Goal: Information Seeking & Learning: Learn about a topic

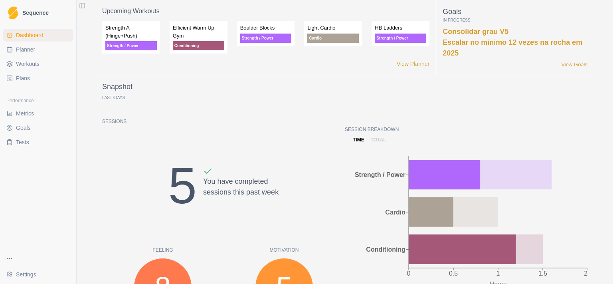
click at [34, 52] on span "Planner" at bounding box center [25, 50] width 19 height 8
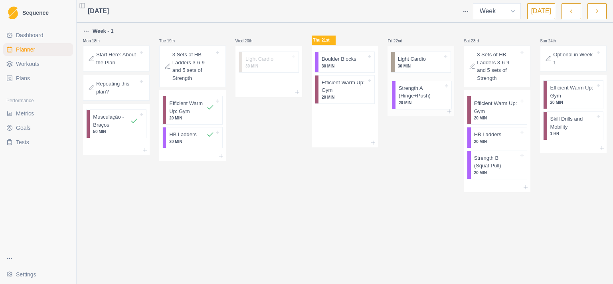
drag, startPoint x: 345, startPoint y: 127, endPoint x: 425, endPoint y: 101, distance: 83.7
click at [425, 101] on div "Week - 1 Mon 18th Start Here: About the Plan Repeating this plan? Musculação - …" at bounding box center [345, 109] width 524 height 166
drag, startPoint x: 408, startPoint y: 92, endPoint x: 337, endPoint y: 125, distance: 78.1
click at [337, 125] on div "Week - 1 Mon 18th Start Here: About the Plan Repeating this plan? Musculação - …" at bounding box center [345, 109] width 524 height 166
drag, startPoint x: 349, startPoint y: 127, endPoint x: 439, endPoint y: 91, distance: 96.8
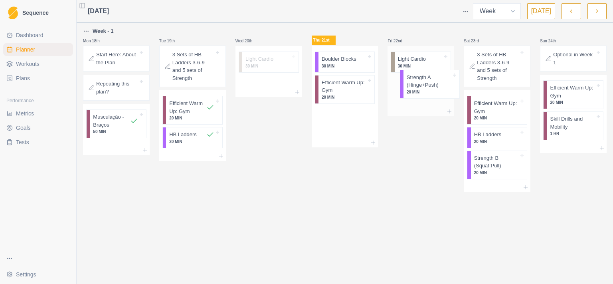
click at [439, 91] on div "Week - 1 Mon 18th Start Here: About the Plan Repeating this plan? Musculação - …" at bounding box center [345, 109] width 524 height 166
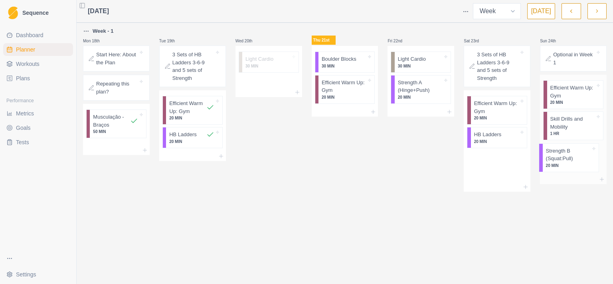
drag, startPoint x: 486, startPoint y: 163, endPoint x: 568, endPoint y: 162, distance: 81.9
click at [568, 162] on div "Week - 1 Mon 18th Start Here: About the Plan Repeating this plan? Musculação - …" at bounding box center [345, 108] width 524 height 165
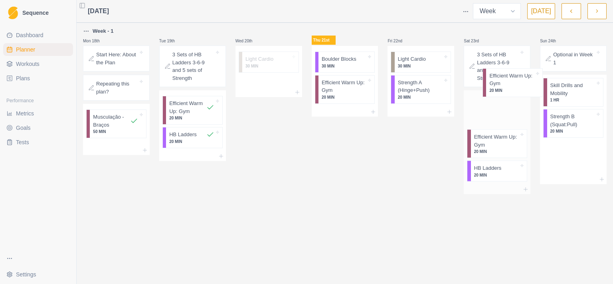
drag, startPoint x: 559, startPoint y: 97, endPoint x: 494, endPoint y: 84, distance: 65.5
click at [494, 84] on div "Week - 1 Mon 18th Start Here: About the Plan Repeating this plan? Musculação - …" at bounding box center [345, 110] width 524 height 168
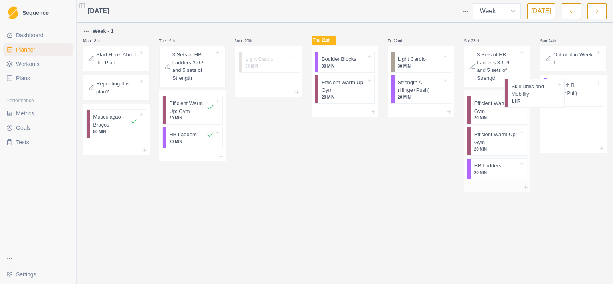
drag, startPoint x: 560, startPoint y: 93, endPoint x: 503, endPoint y: 90, distance: 57.2
click at [503, 90] on div "Week - 1 Mon 18th Start Here: About the Plan Repeating this plan? Musculação - …" at bounding box center [345, 109] width 524 height 166
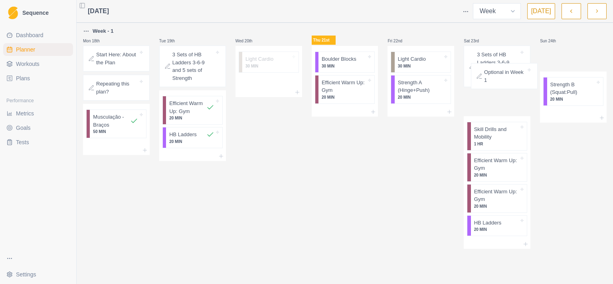
drag, startPoint x: 570, startPoint y: 61, endPoint x: 499, endPoint y: 79, distance: 73.7
click at [499, 79] on div "Week - 1 Mon 18th Start Here: About the Plan Repeating this plan? Musculação - …" at bounding box center [345, 137] width 524 height 222
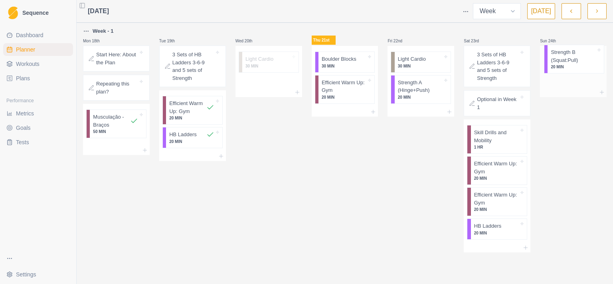
drag, startPoint x: 570, startPoint y: 67, endPoint x: 566, endPoint y: 66, distance: 4.0
click at [566, 66] on div "Strength B (Squat:Pull) 20 MIN" at bounding box center [573, 65] width 67 height 38
click at [596, 13] on icon "button" at bounding box center [598, 11] width 6 height 8
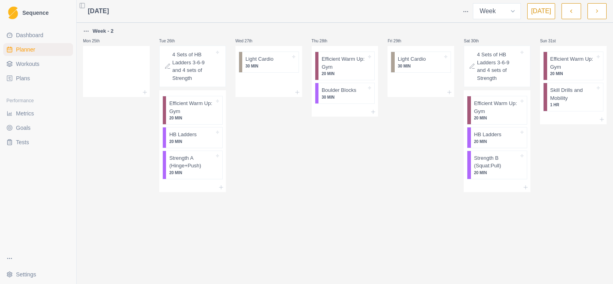
click at [569, 14] on button "button" at bounding box center [571, 11] width 19 height 16
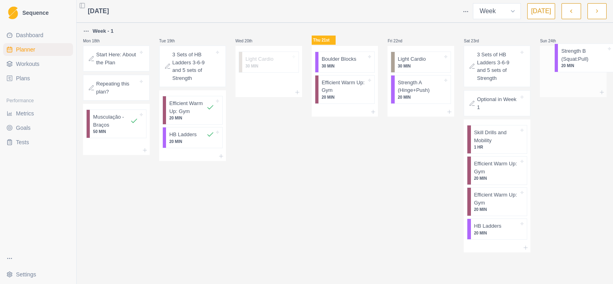
drag, startPoint x: 566, startPoint y: 65, endPoint x: 571, endPoint y: 60, distance: 7.9
click at [572, 60] on div "Strength B (Squat:Pull) 20 MIN" at bounding box center [573, 65] width 67 height 38
drag, startPoint x: 570, startPoint y: 73, endPoint x: 565, endPoint y: 69, distance: 6.1
click at [565, 69] on div "Strength B (Squat:Pull) 20 MIN" at bounding box center [573, 65] width 67 height 38
click at [297, 89] on icon at bounding box center [297, 92] width 6 height 6
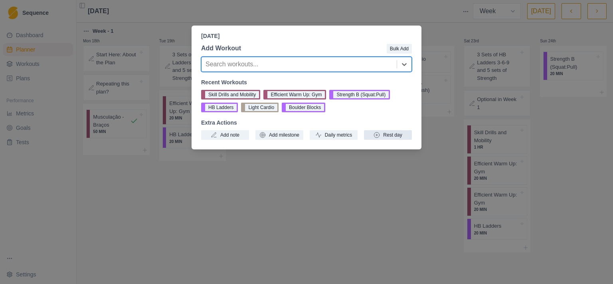
click at [388, 137] on button "Rest day" at bounding box center [388, 135] width 48 height 10
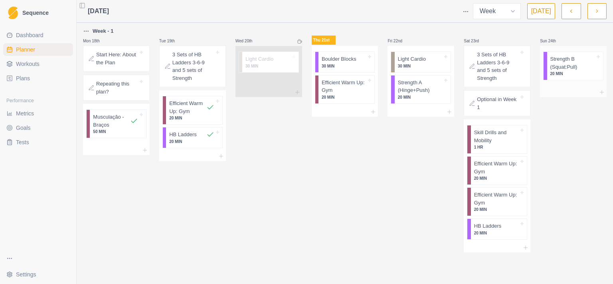
click at [561, 69] on p "Strength B (Squat:Pull)" at bounding box center [573, 63] width 45 height 16
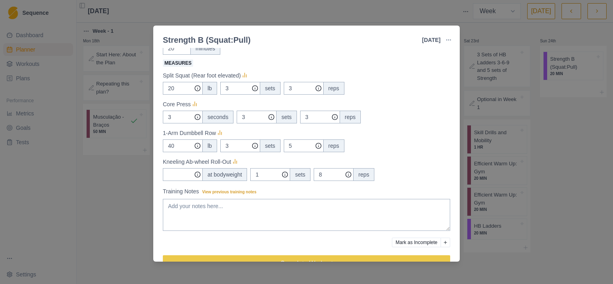
scroll to position [99, 0]
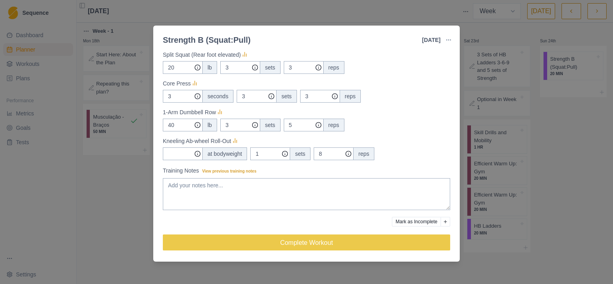
click at [561, 136] on div "Strength B (Squat:Pull) [DATE] Link To Goal View Workout Metrics Edit Original …" at bounding box center [306, 142] width 613 height 284
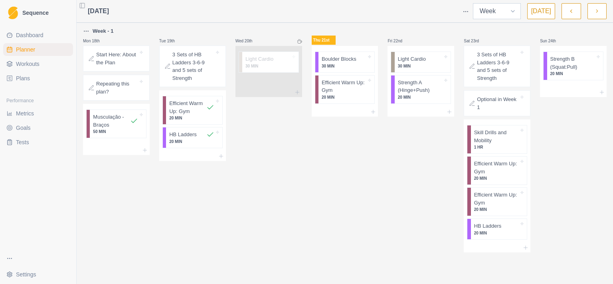
click at [473, 3] on select "Week Month" at bounding box center [497, 11] width 48 height 16
select select "month"
click option "Month" at bounding box center [0, 0] width 0 height 0
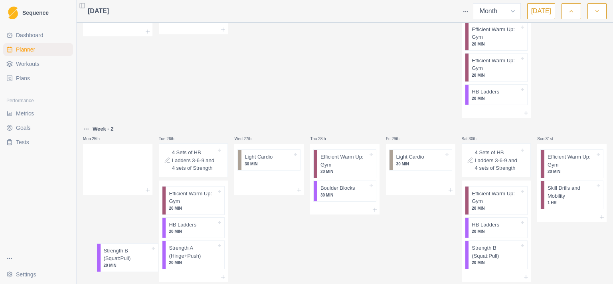
scroll to position [594, 0]
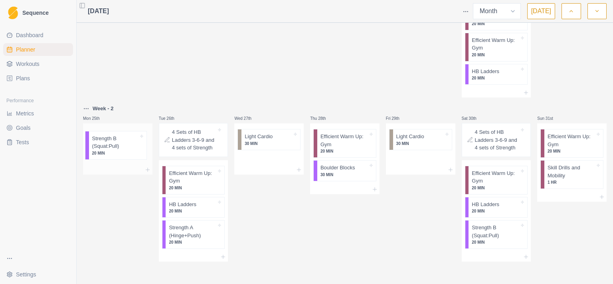
drag, startPoint x: 558, startPoint y: 65, endPoint x: 105, endPoint y: 156, distance: 462.0
click at [596, 13] on icon "button" at bounding box center [598, 11] width 6 height 8
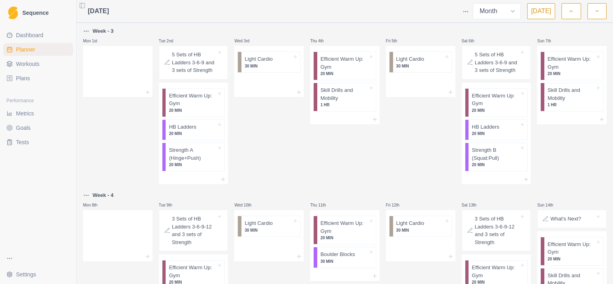
click at [566, 9] on button "button" at bounding box center [571, 11] width 19 height 16
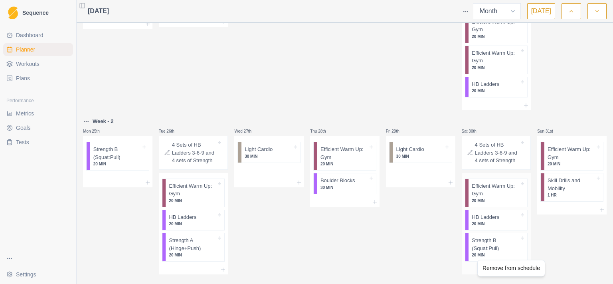
scroll to position [569, 0]
click at [416, 257] on html "Sequence Dashboard Planner Workouts Plans Performance Metrics Goals Tests Setti…" at bounding box center [306, 142] width 613 height 284
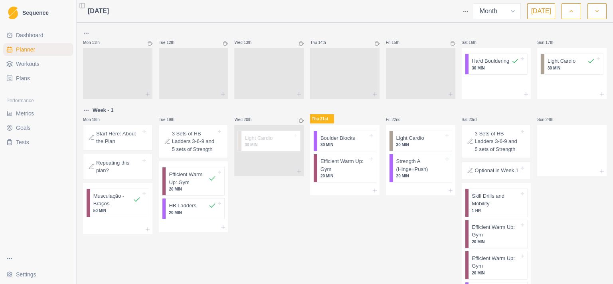
scroll to position [335, 0]
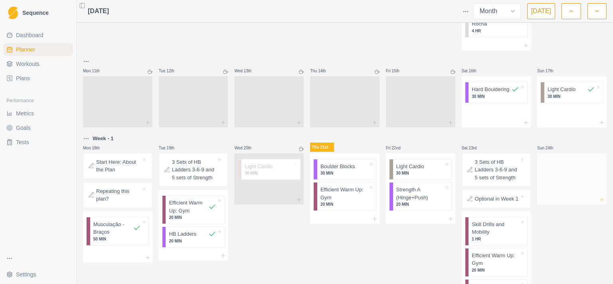
click at [599, 203] on icon at bounding box center [602, 199] width 6 height 6
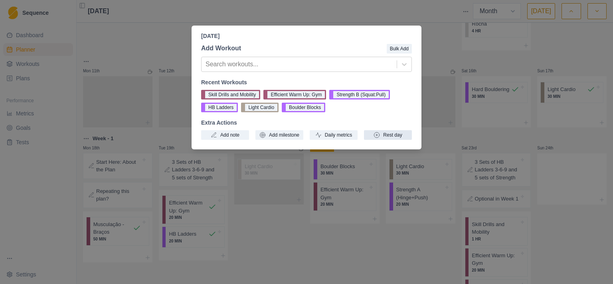
click at [399, 133] on button "Rest day" at bounding box center [388, 135] width 48 height 10
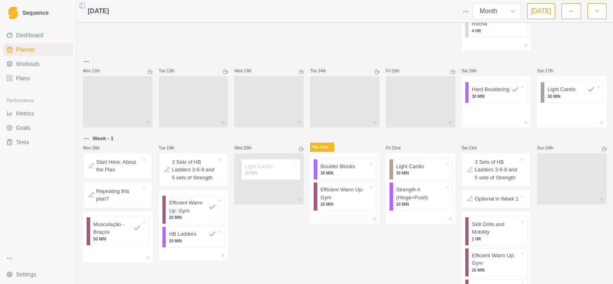
scroll to position [439, 0]
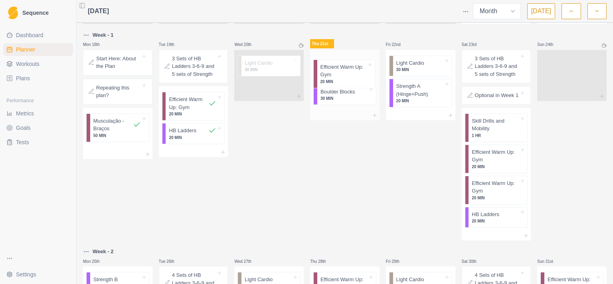
drag, startPoint x: 342, startPoint y: 113, endPoint x: 345, endPoint y: 77, distance: 35.3
click at [345, 77] on div "Boulder Blocks 30 MIN Efficient Warm Up: Gym 20 MIN" at bounding box center [344, 80] width 69 height 61
click at [329, 104] on p "30 MIN" at bounding box center [345, 101] width 48 height 6
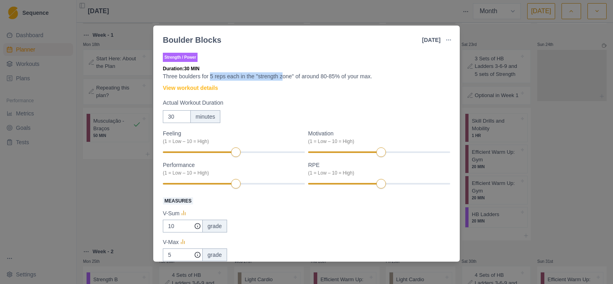
drag, startPoint x: 210, startPoint y: 75, endPoint x: 284, endPoint y: 76, distance: 74.3
click at [284, 76] on p "Three boulders for 5 reps each in the "strength zone" of around 80-85% of your …" at bounding box center [307, 76] width 288 height 8
click at [290, 77] on p "Three boulders for 5 reps each in the "strength zone" of around 80-85% of your …" at bounding box center [307, 76] width 288 height 8
drag, startPoint x: 302, startPoint y: 77, endPoint x: 264, endPoint y: 72, distance: 38.3
click at [264, 72] on div "Strength / Power Duration: 30 MIN Three boulders for 5 reps each in the "streng…" at bounding box center [307, 219] width 288 height 337
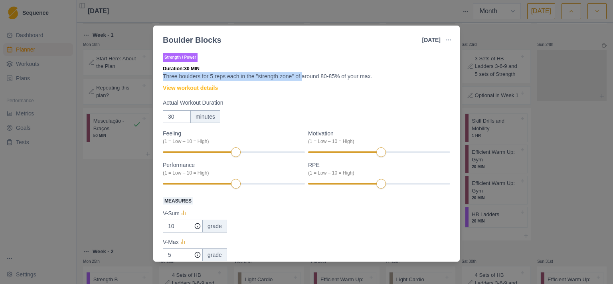
click at [262, 74] on p "Three boulders for 5 reps each in the "strength zone" of around 80-85% of your …" at bounding box center [307, 76] width 288 height 8
drag, startPoint x: 261, startPoint y: 75, endPoint x: 306, endPoint y: 77, distance: 45.2
click at [306, 77] on p "Three boulders for 5 reps each in the "strength zone" of around 80-85% of your …" at bounding box center [307, 76] width 288 height 8
click at [355, 80] on p "Three boulders for 5 reps each in the "strength zone" of around 80-85% of your …" at bounding box center [307, 76] width 288 height 8
drag, startPoint x: 376, startPoint y: 78, endPoint x: 191, endPoint y: 77, distance: 185.3
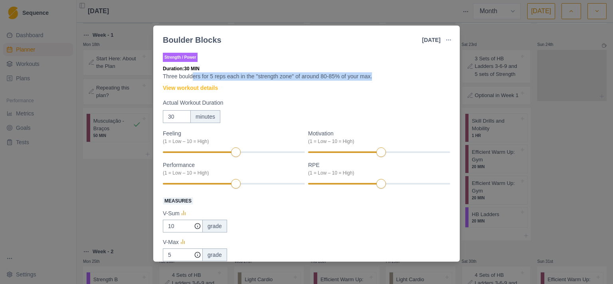
click at [193, 77] on p "Three boulders for 5 reps each in the "strength zone" of around 80-85% of your …" at bounding box center [307, 76] width 288 height 8
click at [190, 77] on p "Three boulders for 5 reps each in the "strength zone" of around 80-85% of your …" at bounding box center [307, 76] width 288 height 8
drag, startPoint x: 501, startPoint y: 79, endPoint x: 495, endPoint y: 89, distance: 11.1
click at [501, 80] on div "Boulder Blocks [DATE] Link To Goal View Workout Metrics Edit Original Workout R…" at bounding box center [306, 142] width 613 height 284
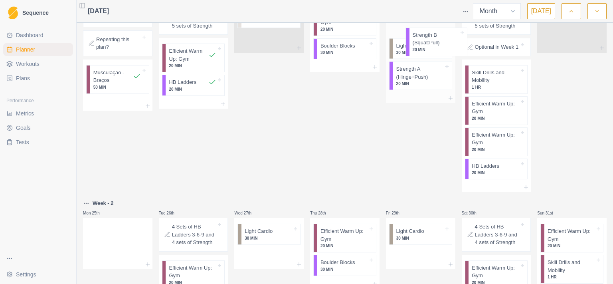
scroll to position [481, 0]
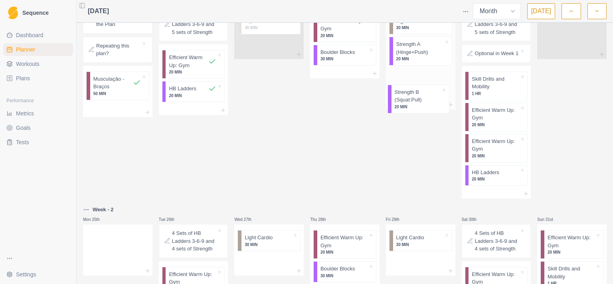
drag, startPoint x: 109, startPoint y: 198, endPoint x: 415, endPoint y: 99, distance: 321.6
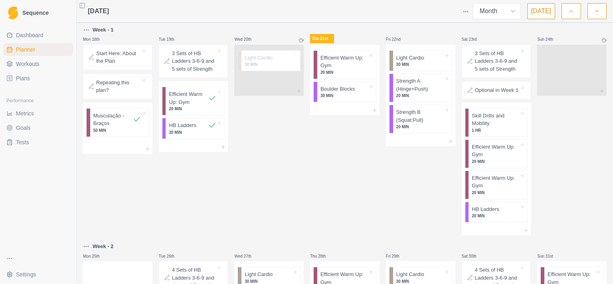
scroll to position [429, 0]
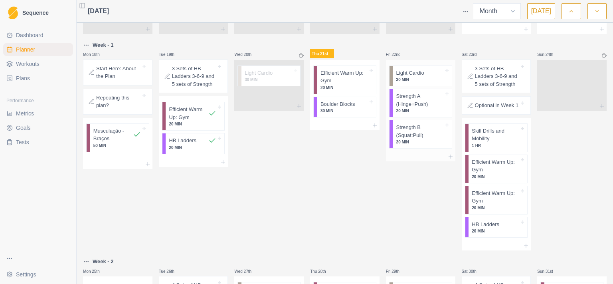
click at [404, 108] on p "Strength A (Hinge+Push)" at bounding box center [421, 100] width 48 height 16
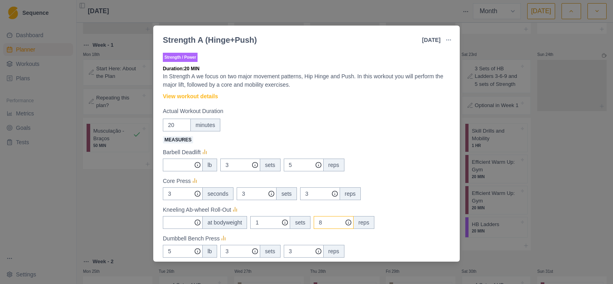
scroll to position [52, 0]
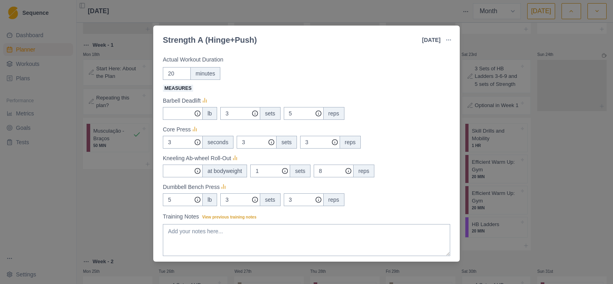
click at [541, 117] on div "Strength A (Hinge+Push) [DATE] Link To Goal View Workout Metrics Edit Original …" at bounding box center [306, 142] width 613 height 284
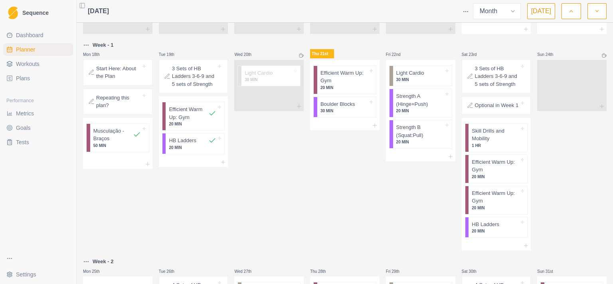
click at [185, 88] on p "3 Sets of HB Ladders 3-6-9 and 5 sets of Strength" at bounding box center [194, 77] width 45 height 24
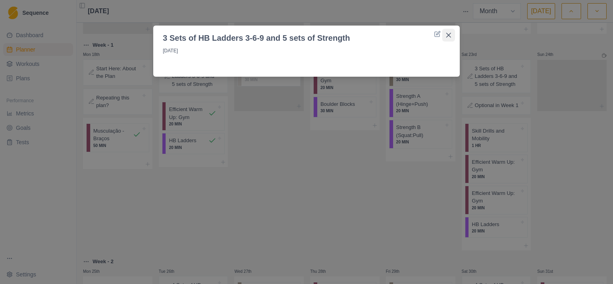
click at [450, 35] on icon "Close" at bounding box center [449, 35] width 5 height 5
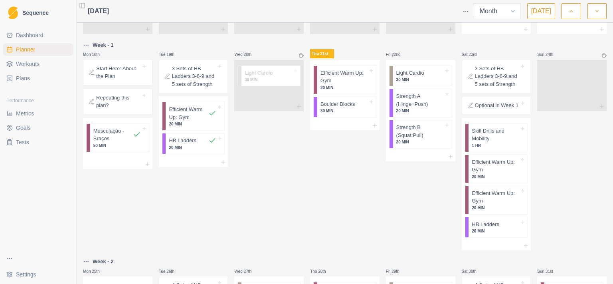
click at [120, 80] on p "Start Here: About the Plan" at bounding box center [118, 73] width 45 height 16
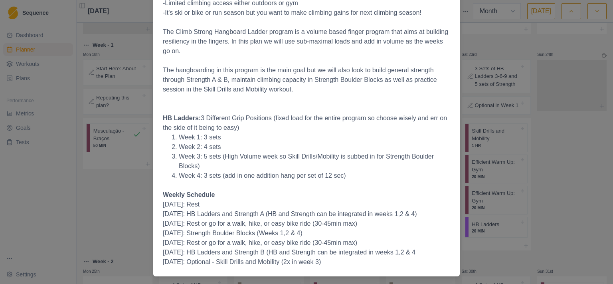
scroll to position [173, 0]
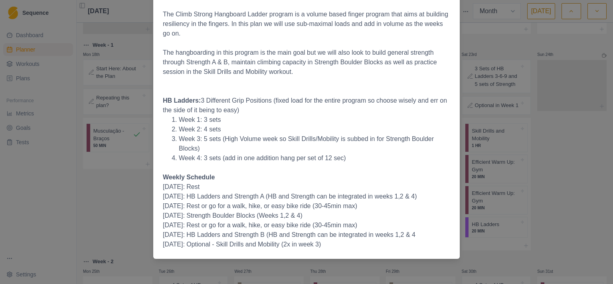
drag, startPoint x: 157, startPoint y: 188, endPoint x: 420, endPoint y: 199, distance: 262.6
click at [420, 199] on div "[DATE] Finger Strength Building finger strength takes a long time. There's no w…" at bounding box center [306, 63] width 307 height 384
click at [420, 199] on p "[DATE]: HB Ladders and Strength A (HB and Strength can be integrated in weeks 1…" at bounding box center [307, 197] width 288 height 10
drag, startPoint x: 421, startPoint y: 196, endPoint x: 399, endPoint y: 185, distance: 25.0
click at [399, 185] on p "Finger Strength Building finger strength takes a long time. There's no way arou…" at bounding box center [307, 67] width 288 height 364
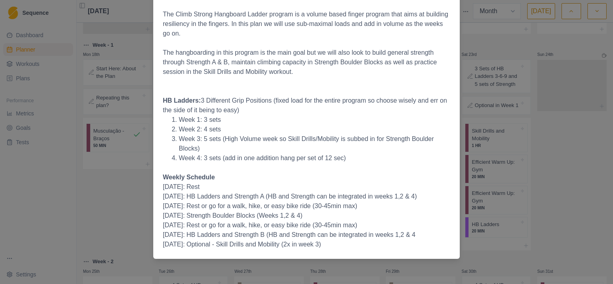
click at [399, 185] on p "[DATE]: Rest" at bounding box center [307, 187] width 288 height 10
drag, startPoint x: 399, startPoint y: 185, endPoint x: 418, endPoint y: 199, distance: 23.9
click at [418, 199] on p "Finger Strength Building finger strength takes a long time. There's no way arou…" at bounding box center [307, 67] width 288 height 364
click at [418, 199] on p "[DATE]: HB Ladders and Strength A (HB and Strength can be integrated in weeks 1…" at bounding box center [307, 197] width 288 height 10
drag, startPoint x: 420, startPoint y: 198, endPoint x: 407, endPoint y: 187, distance: 17.0
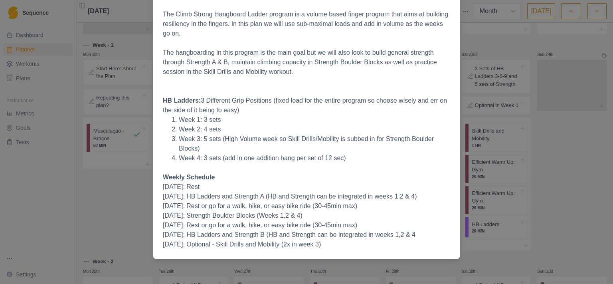
click at [407, 187] on p "Finger Strength Building finger strength takes a long time. There's no way arou…" at bounding box center [307, 67] width 288 height 364
click at [407, 187] on p "[DATE]: Rest" at bounding box center [307, 187] width 288 height 10
drag, startPoint x: 407, startPoint y: 187, endPoint x: 407, endPoint y: 207, distance: 20.0
click at [407, 207] on p "Finger Strength Building finger strength takes a long time. There's no way arou…" at bounding box center [307, 67] width 288 height 364
click at [407, 207] on p "[DATE]: Rest or go for a walk, hike, or easy bike ride (30-45min max)" at bounding box center [307, 206] width 288 height 10
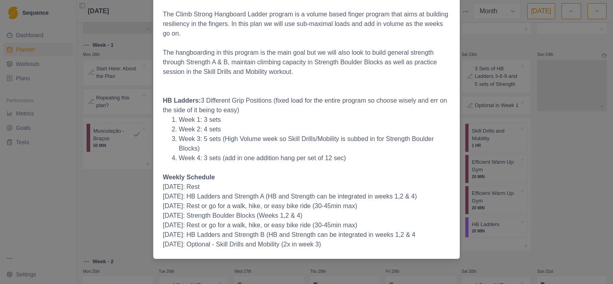
drag, startPoint x: 407, startPoint y: 208, endPoint x: 407, endPoint y: 188, distance: 20.8
click at [407, 188] on p "Finger Strength Building finger strength takes a long time. There's no way arou…" at bounding box center [307, 67] width 288 height 364
click at [407, 188] on p "[DATE]: Rest" at bounding box center [307, 187] width 288 height 10
drag, startPoint x: 407, startPoint y: 188, endPoint x: 401, endPoint y: 207, distance: 20.5
click at [401, 207] on p "Finger Strength Building finger strength takes a long time. There's no way arou…" at bounding box center [307, 67] width 288 height 364
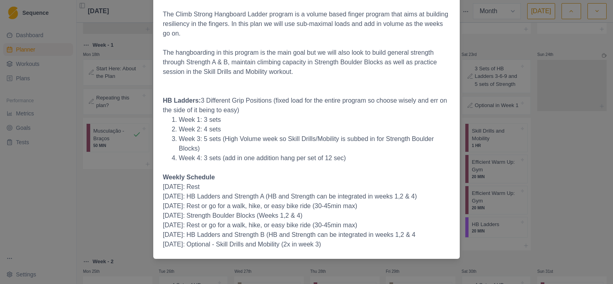
click at [401, 207] on p "[DATE]: Rest or go for a walk, hike, or easy bike ride (30-45min max)" at bounding box center [307, 206] width 288 height 10
drag, startPoint x: 400, startPoint y: 220, endPoint x: 400, endPoint y: 206, distance: 14.4
click at [400, 206] on p "Finger Strength Building finger strength takes a long time. There's no way arou…" at bounding box center [307, 67] width 288 height 364
click at [399, 212] on p "[DATE]: Strength Boulder Blocks (Weeks 1,2 & 4)" at bounding box center [307, 216] width 288 height 10
drag, startPoint x: 399, startPoint y: 205, endPoint x: 397, endPoint y: 221, distance: 16.0
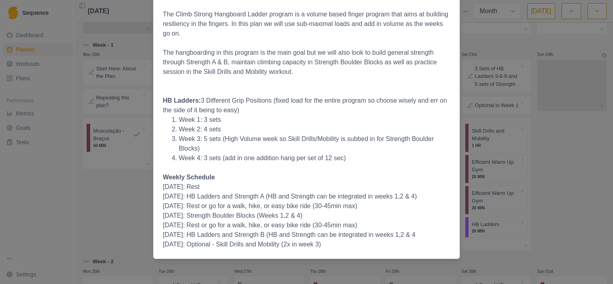
click at [397, 221] on p "Finger Strength Building finger strength takes a long time. There's no way arou…" at bounding box center [307, 67] width 288 height 364
click at [397, 221] on p "[DATE]: Rest or go for a walk, hike, or easy bike ride (30-45min max)" at bounding box center [307, 225] width 288 height 10
drag, startPoint x: 400, startPoint y: 211, endPoint x: 396, endPoint y: 227, distance: 16.6
click at [396, 227] on p "Finger Strength Building finger strength takes a long time. There's no way arou…" at bounding box center [307, 67] width 288 height 364
click at [396, 227] on p "[DATE]: Rest or go for a walk, hike, or easy bike ride (30-45min max)" at bounding box center [307, 225] width 288 height 10
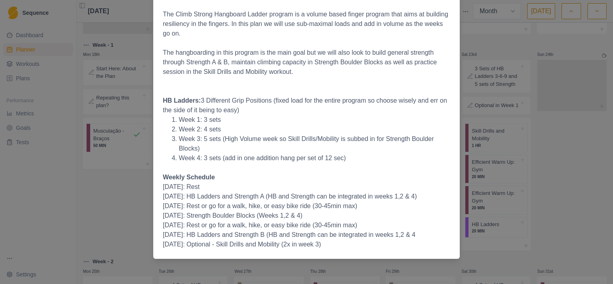
drag, startPoint x: 399, startPoint y: 218, endPoint x: 397, endPoint y: 230, distance: 11.7
click at [397, 230] on p "Finger Strength Building finger strength takes a long time. There's no way arou…" at bounding box center [307, 67] width 288 height 364
click at [399, 234] on p "[DATE]: HB Ladders and Strength B (HB and Strength can be integrated in weeks 1…" at bounding box center [307, 235] width 288 height 10
drag, startPoint x: 407, startPoint y: 245, endPoint x: 409, endPoint y: 212, distance: 32.8
click at [409, 212] on p "Finger Strength Building finger strength takes a long time. There's no way arou…" at bounding box center [307, 67] width 288 height 364
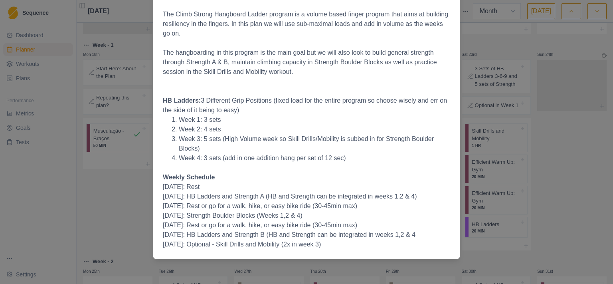
click at [409, 212] on p "[DATE]: Strength Boulder Blocks (Weeks 1,2 & 4)" at bounding box center [307, 216] width 288 height 10
drag, startPoint x: 409, startPoint y: 212, endPoint x: 415, endPoint y: 242, distance: 30.2
click at [415, 242] on p "Finger Strength Building finger strength takes a long time. There's no way arou…" at bounding box center [307, 67] width 288 height 364
click at [415, 242] on p "[DATE]: Optional - Skill Drills and Mobility (2x in week 3)" at bounding box center [307, 245] width 288 height 10
click at [518, 200] on div "Start Here: About the Plan [DATE] Finger Strength Building finger strength take…" at bounding box center [306, 142] width 613 height 284
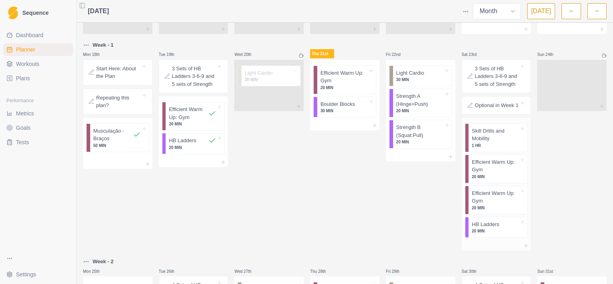
click at [488, 143] on p "Skill Drills and Mobility" at bounding box center [496, 135] width 48 height 16
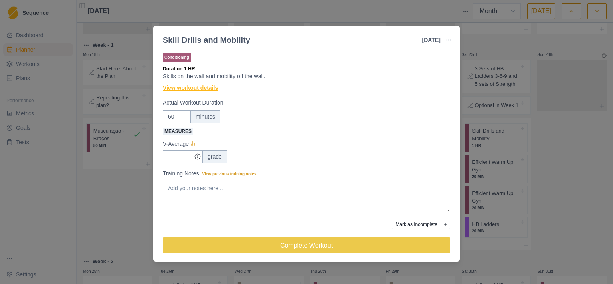
click at [189, 88] on link "View workout details" at bounding box center [190, 88] width 55 height 8
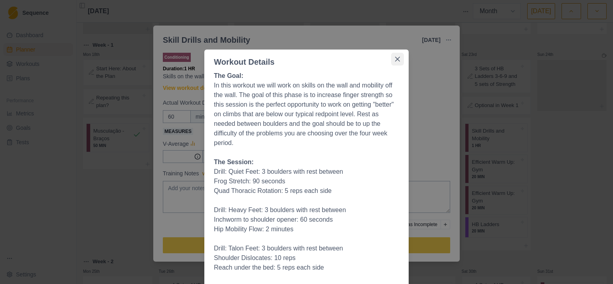
click at [395, 60] on icon "Close" at bounding box center [397, 59] width 5 height 5
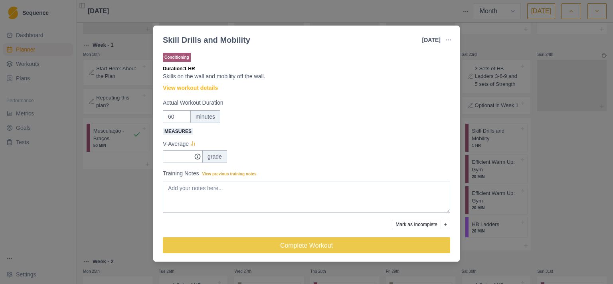
click at [567, 116] on div "Skill Drills and Mobility [DATE] Link To Goal View Workout Metrics Edit Origina…" at bounding box center [306, 142] width 613 height 284
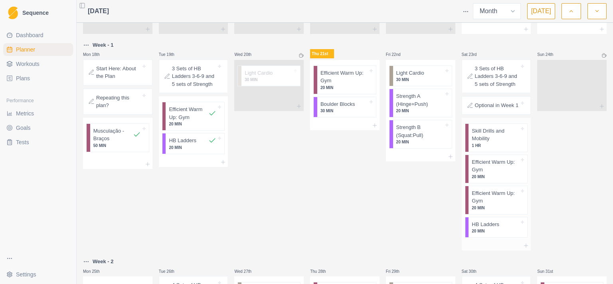
click at [498, 205] on p "Efficient Warm Up: Gym" at bounding box center [496, 197] width 48 height 16
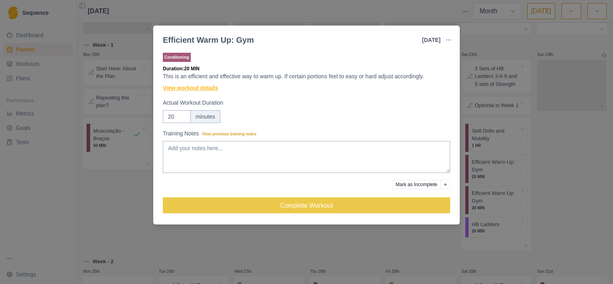
click at [185, 90] on link "View workout details" at bounding box center [190, 88] width 55 height 8
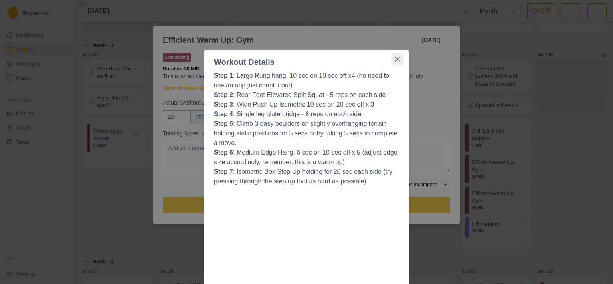
click at [395, 55] on button "Close" at bounding box center [397, 59] width 13 height 13
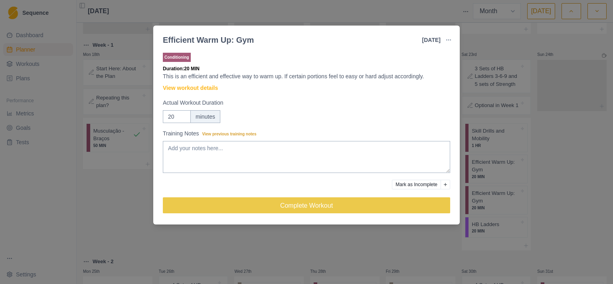
click at [551, 111] on div "Efficient Warm Up: Gym [DATE] Link To Goal View Workout Metrics Edit Original W…" at bounding box center [306, 142] width 613 height 284
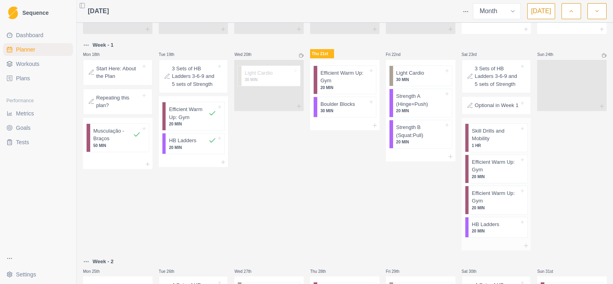
click at [503, 174] on p "Efficient Warm Up: Gym" at bounding box center [496, 166] width 48 height 16
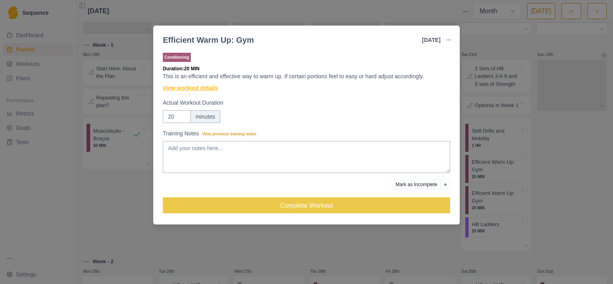
click at [198, 87] on link "View workout details" at bounding box center [190, 88] width 55 height 8
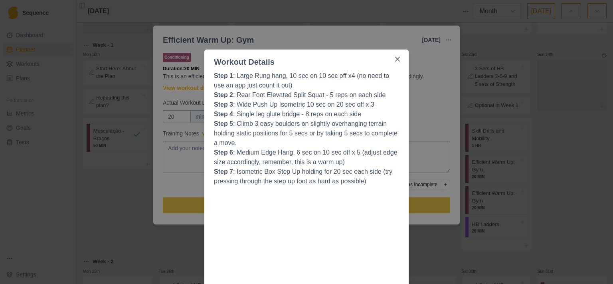
click at [464, 105] on div "Workout Details Step 1 : Large Rung hang, 10 sec on 10 sec off x4 (no need to u…" at bounding box center [306, 142] width 613 height 284
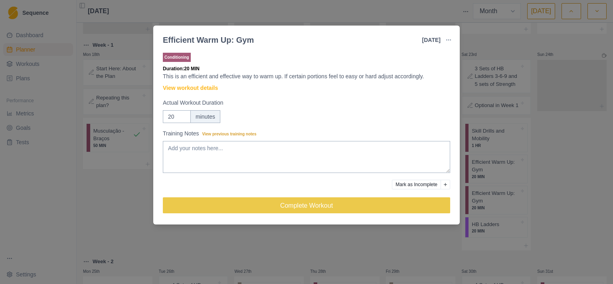
click at [511, 55] on div "Efficient Warm Up: Gym [DATE] Link To Goal View Workout Metrics Edit Original W…" at bounding box center [306, 142] width 613 height 284
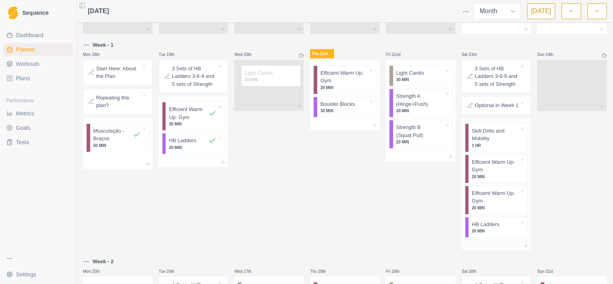
scroll to position [429, 0]
click at [507, 217] on div "Remove from schedule" at bounding box center [526, 218] width 64 height 13
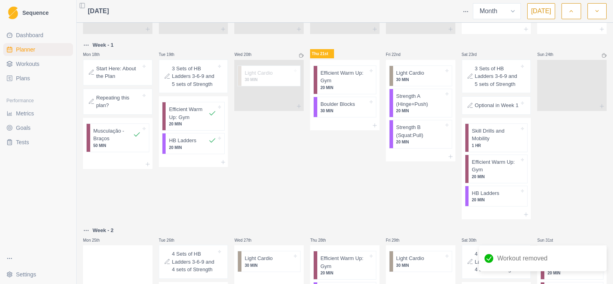
click at [396, 204] on div "Fri 22nd Light Cardio 30 MIN Strength A (Hinge+Push) 20 MIN Strength B (Squat:P…" at bounding box center [420, 129] width 69 height 179
drag, startPoint x: 489, startPoint y: 188, endPoint x: 488, endPoint y: 137, distance: 50.3
click at [488, 137] on div "Skill Drills and Mobility 1 HR Efficient Warm Up: Gym 20 MIN HB Ladders 20 MIN" at bounding box center [496, 165] width 69 height 94
click at [407, 108] on p "Strength A (Hinge+Push)" at bounding box center [421, 100] width 48 height 16
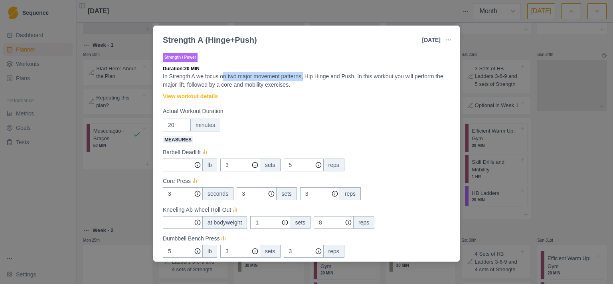
drag, startPoint x: 223, startPoint y: 75, endPoint x: 310, endPoint y: 79, distance: 86.7
click at [306, 77] on p "In Strength A we focus on two major movement patterns, Hip Hinge and Push. In t…" at bounding box center [307, 80] width 288 height 17
click at [320, 81] on p "In Strength A we focus on two major movement patterns, Hip Hinge and Push. In t…" at bounding box center [307, 80] width 288 height 17
drag, startPoint x: 304, startPoint y: 77, endPoint x: 363, endPoint y: 79, distance: 59.1
click at [363, 79] on p "In Strength A we focus on two major movement patterns, Hip Hinge and Push. In t…" at bounding box center [307, 80] width 288 height 17
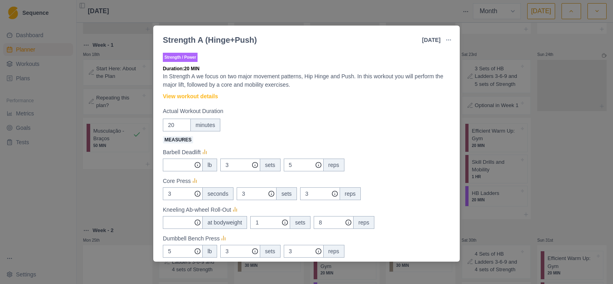
click at [371, 85] on p "In Strength A we focus on two major movement patterns, Hip Hinge and Push. In t…" at bounding box center [307, 80] width 288 height 17
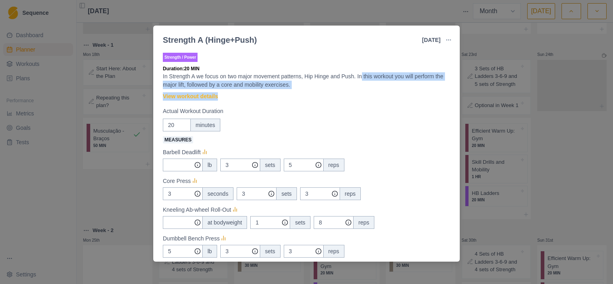
drag, startPoint x: 367, startPoint y: 90, endPoint x: 361, endPoint y: 74, distance: 17.1
click at [361, 74] on div "Strength / Power Duration: 20 MIN In Strength A we focus on two major movement …" at bounding box center [307, 203] width 288 height 305
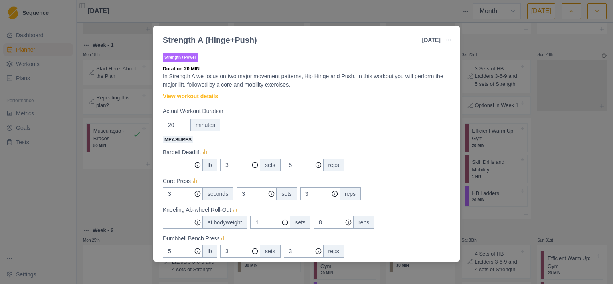
click at [361, 74] on p "In Strength A we focus on two major movement patterns, Hip Hinge and Push. In t…" at bounding box center [307, 80] width 288 height 17
drag, startPoint x: 346, startPoint y: 71, endPoint x: 359, endPoint y: 87, distance: 20.1
click at [359, 87] on div "Strength / Power Duration: 20 MIN In Strength A we focus on two major movement …" at bounding box center [307, 203] width 288 height 305
click at [359, 87] on p "In Strength A we focus on two major movement patterns, Hip Hinge and Push. In t…" at bounding box center [307, 80] width 288 height 17
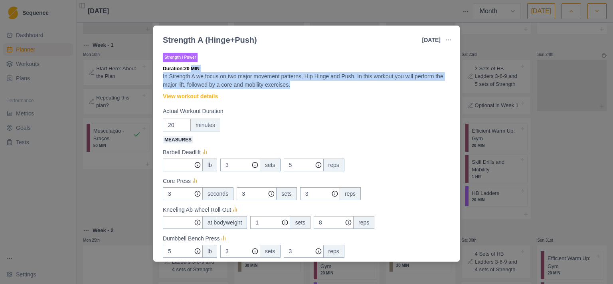
drag, startPoint x: 359, startPoint y: 87, endPoint x: 359, endPoint y: 70, distance: 16.8
click at [359, 70] on div "Strength / Power Duration: 20 MIN In Strength A we focus on two major movement …" at bounding box center [307, 203] width 288 height 305
click at [359, 72] on p "Duration: 20 MIN" at bounding box center [307, 68] width 288 height 7
drag, startPoint x: 354, startPoint y: 72, endPoint x: 367, endPoint y: 87, distance: 20.4
click at [367, 87] on div "Strength / Power Duration: 20 MIN In Strength A we focus on two major movement …" at bounding box center [307, 203] width 288 height 305
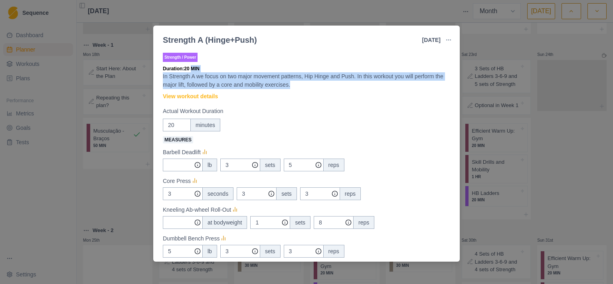
click at [367, 87] on p "In Strength A we focus on two major movement patterns, Hip Hinge and Push. In t…" at bounding box center [307, 80] width 288 height 17
drag, startPoint x: 369, startPoint y: 88, endPoint x: 371, endPoint y: 70, distance: 17.8
click at [371, 70] on div "Strength / Power Duration: 20 MIN In Strength A we focus on two major movement …" at bounding box center [307, 203] width 288 height 305
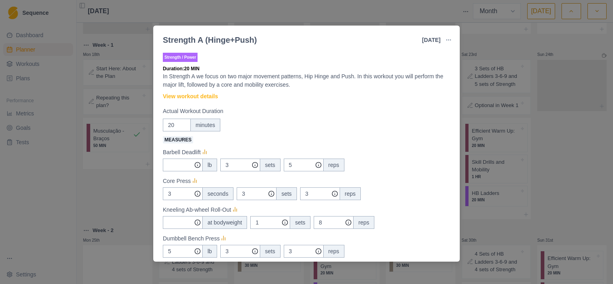
click at [371, 70] on p "Duration: 20 MIN" at bounding box center [307, 68] width 288 height 7
drag, startPoint x: 373, startPoint y: 74, endPoint x: 377, endPoint y: 88, distance: 14.5
click at [377, 88] on div "Strength / Power Duration: 20 MIN In Strength A we focus on two major movement …" at bounding box center [307, 203] width 288 height 305
click at [377, 88] on p "In Strength A we focus on two major movement patterns, Hip Hinge and Push. In t…" at bounding box center [307, 80] width 288 height 17
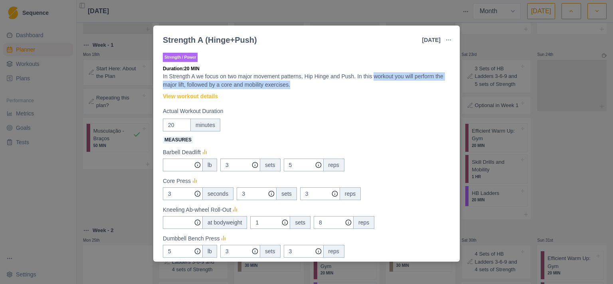
drag, startPoint x: 377, startPoint y: 88, endPoint x: 381, endPoint y: 73, distance: 15.6
click at [381, 73] on p "In Strength A we focus on two major movement patterns, Hip Hinge and Push. In t…" at bounding box center [307, 80] width 288 height 17
drag, startPoint x: 380, startPoint y: 68, endPoint x: 382, endPoint y: 84, distance: 16.5
click at [382, 84] on div "Strength / Power Duration: 20 MIN In Strength A we focus on two major movement …" at bounding box center [307, 203] width 288 height 305
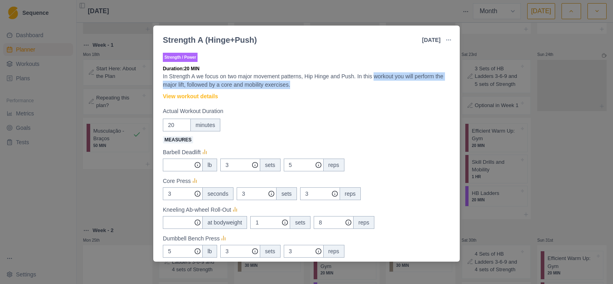
click at [382, 84] on p "In Strength A we focus on two major movement patterns, Hip Hinge and Push. In t…" at bounding box center [307, 80] width 288 height 17
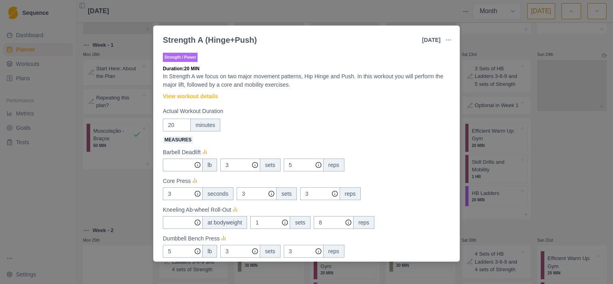
click at [549, 135] on div "Strength A (Hinge+Push) [DATE] Link To Goal View Workout Metrics Edit Original …" at bounding box center [306, 142] width 613 height 284
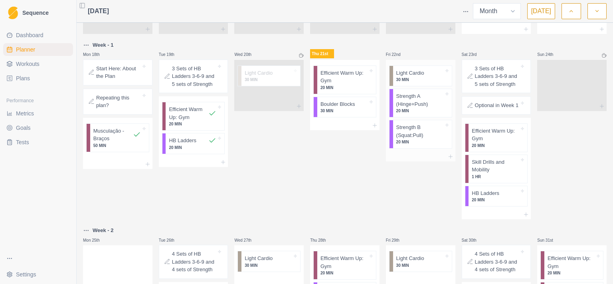
click at [423, 108] on p "Strength A (Hinge+Push)" at bounding box center [421, 100] width 48 height 16
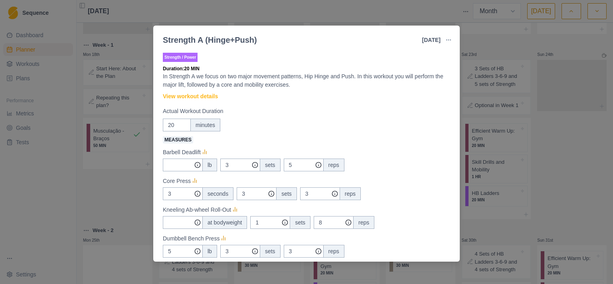
click at [502, 180] on div "Strength A (Hinge+Push) [DATE] Link To Goal View Workout Metrics Edit Original …" at bounding box center [306, 142] width 613 height 284
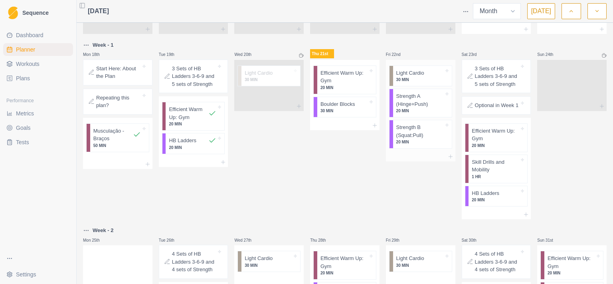
click at [412, 108] on p "Strength A (Hinge+Push)" at bounding box center [421, 100] width 48 height 16
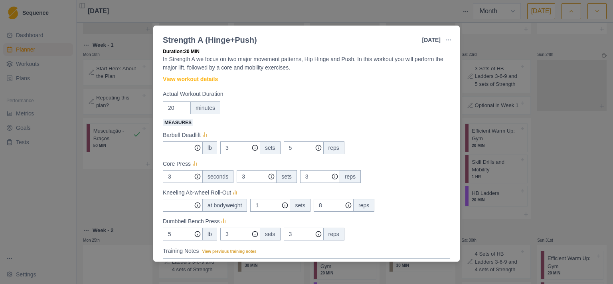
scroll to position [0, 0]
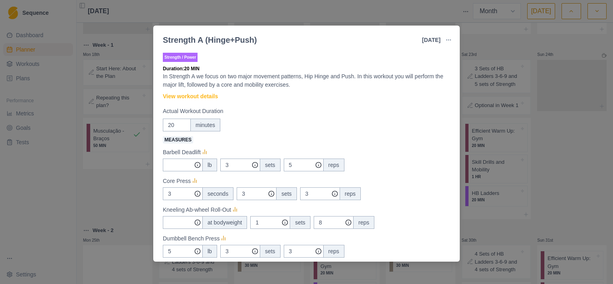
click at [523, 138] on div "Strength A (Hinge+Push) [DATE] Link To Goal View Workout Metrics Edit Original …" at bounding box center [306, 142] width 613 height 284
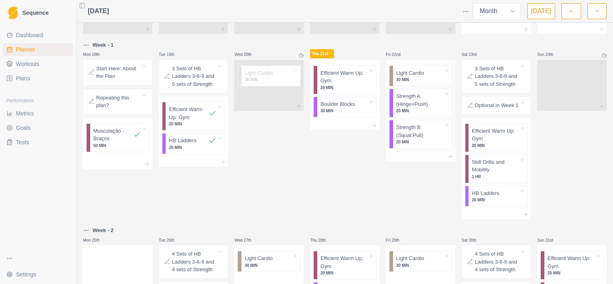
click at [425, 108] on p "Strength A (Hinge+Push)" at bounding box center [421, 100] width 48 height 16
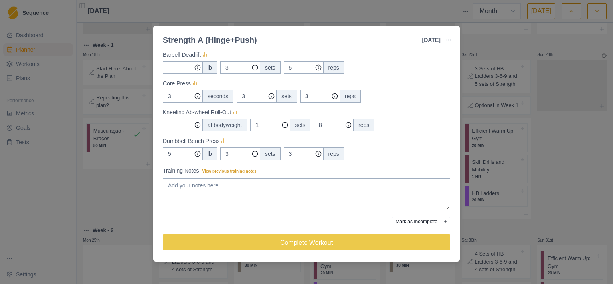
scroll to position [99, 0]
click at [566, 181] on div "Strength A (Hinge+Push) [DATE] Link To Goal View Workout Metrics Edit Original …" at bounding box center [306, 142] width 613 height 284
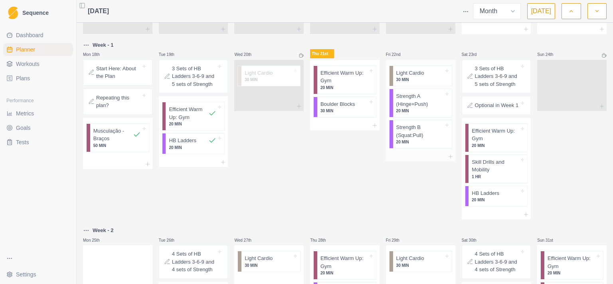
click at [402, 108] on p "Strength A (Hinge+Push)" at bounding box center [421, 100] width 48 height 16
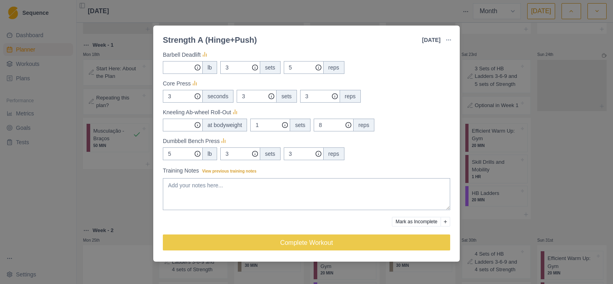
click at [541, 158] on div "Strength A (Hinge+Push) [DATE] Link To Goal View Workout Metrics Edit Original …" at bounding box center [306, 142] width 613 height 284
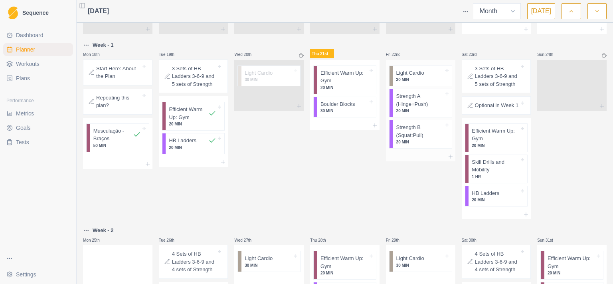
click at [409, 108] on p "Strength A (Hinge+Push)" at bounding box center [421, 100] width 48 height 16
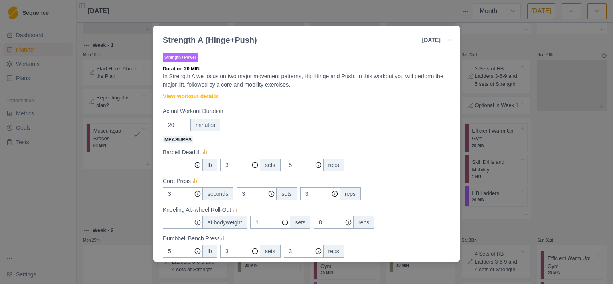
click at [208, 96] on link "View workout details" at bounding box center [190, 96] width 55 height 8
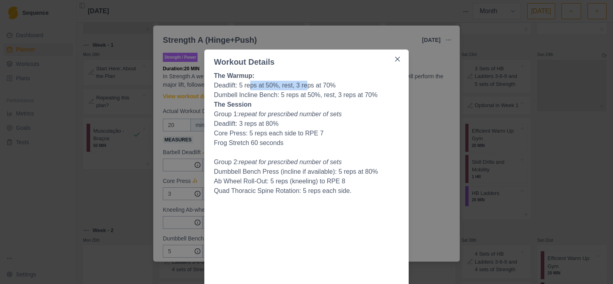
drag, startPoint x: 245, startPoint y: 87, endPoint x: 304, endPoint y: 88, distance: 58.3
click at [304, 88] on li "Deadlift: 5 reps at 50%, rest, 3 reps at 70%" at bounding box center [306, 86] width 185 height 10
click at [311, 97] on li "Dumbell Incline Bench: 5 reps at 50%, rest, 3 reps at 70%" at bounding box center [306, 95] width 185 height 10
drag, startPoint x: 229, startPoint y: 87, endPoint x: 309, endPoint y: 93, distance: 80.2
click at [309, 93] on ol "Deadlift: 5 reps at 50%, rest, 3 reps at 70% Dumbell Incline Bench: 5 reps at 5…" at bounding box center [306, 90] width 185 height 19
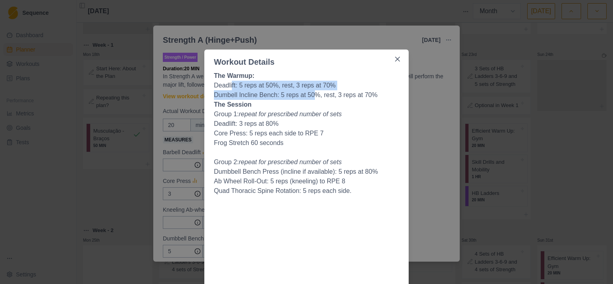
click at [310, 97] on li "Dumbell Incline Bench: 5 reps at 50%, rest, 3 reps at 70%" at bounding box center [306, 95] width 185 height 10
drag, startPoint x: 358, startPoint y: 97, endPoint x: 306, endPoint y: 83, distance: 53.6
click at [306, 83] on ol "Deadlift: 5 reps at 50%, rest, 3 reps at 70% Dumbell Incline Bench: 5 reps at 5…" at bounding box center [306, 90] width 185 height 19
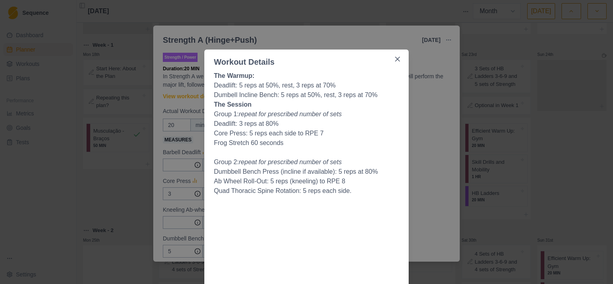
click at [306, 83] on li "Deadlift: 5 reps at 50%, rest, 3 reps at 70%" at bounding box center [306, 86] width 185 height 10
drag, startPoint x: 302, startPoint y: 82, endPoint x: 337, endPoint y: 146, distance: 73.1
click at [337, 146] on p "Frog Stretch 60 seconds" at bounding box center [306, 143] width 185 height 10
drag, startPoint x: 336, startPoint y: 142, endPoint x: 335, endPoint y: 116, distance: 25.6
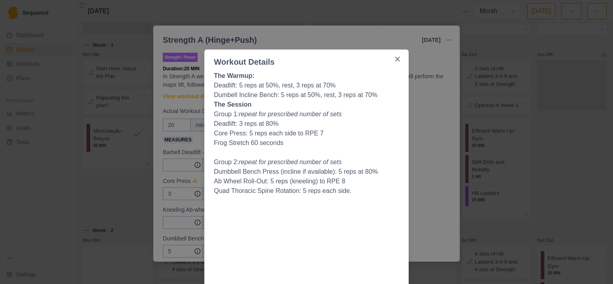
click at [335, 116] on em "repeat for prescribed number of sets" at bounding box center [290, 114] width 103 height 7
drag, startPoint x: 316, startPoint y: 101, endPoint x: 325, endPoint y: 133, distance: 33.6
click at [325, 137] on p "Core Press: 5 reps each side to RPE 7" at bounding box center [306, 134] width 185 height 10
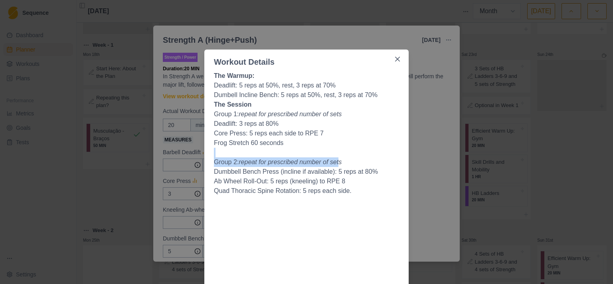
drag, startPoint x: 320, startPoint y: 151, endPoint x: 347, endPoint y: 161, distance: 29.2
click at [349, 161] on p "Group 2: repeat for prescribed number of sets" at bounding box center [306, 162] width 185 height 10
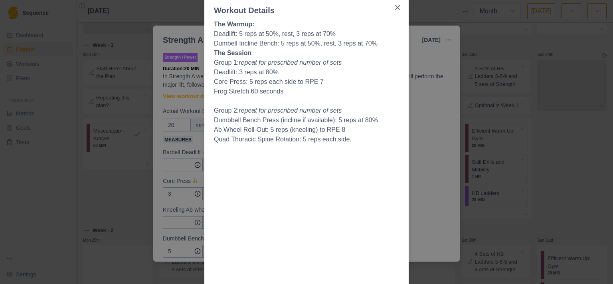
scroll to position [0, 0]
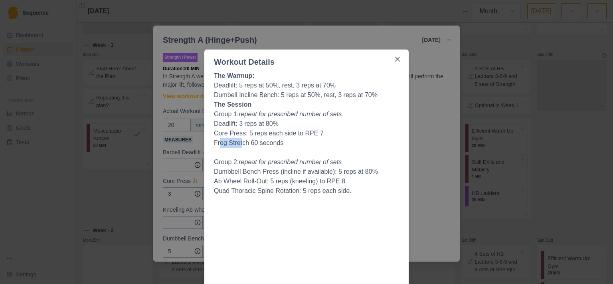
drag, startPoint x: 252, startPoint y: 144, endPoint x: 316, endPoint y: 151, distance: 63.5
click at [294, 148] on p "Frog Stretch 60 seconds" at bounding box center [306, 143] width 185 height 10
click at [315, 152] on p at bounding box center [306, 153] width 185 height 10
click at [450, 161] on div "Workout Details The Warmup: Deadlift: 5 reps at 50%, rest, 3 reps at 70% Dumbel…" at bounding box center [306, 142] width 613 height 284
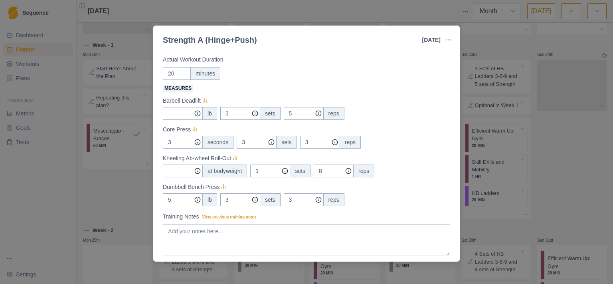
scroll to position [99, 0]
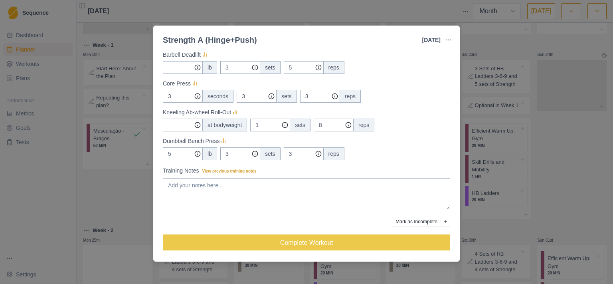
click at [550, 149] on div "Strength A (Hinge+Push) [DATE] Link To Goal View Workout Metrics Edit Original …" at bounding box center [306, 142] width 613 height 284
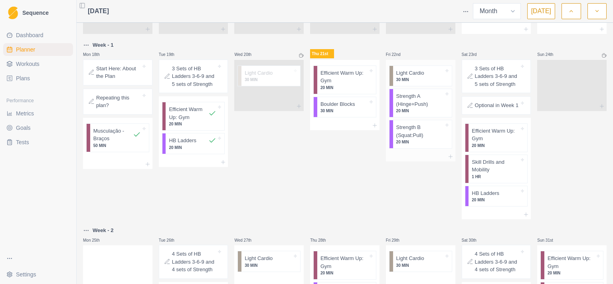
click at [406, 139] on p "Strength B (Squat:Pull)" at bounding box center [421, 131] width 48 height 16
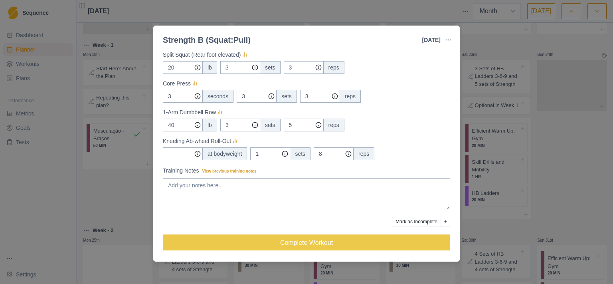
click at [546, 130] on div "Strength B (Squat:Pull) [DATE] Link To Goal View Workout Metrics Edit Original …" at bounding box center [306, 142] width 613 height 284
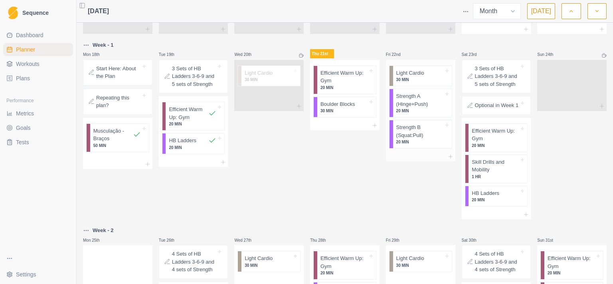
click at [406, 139] on p "Strength B (Squat:Pull)" at bounding box center [421, 131] width 48 height 16
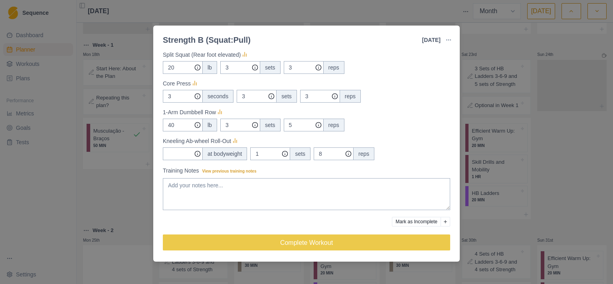
click at [506, 153] on div "Strength B (Squat:Pull) [DATE] Link To Goal View Workout Metrics Edit Original …" at bounding box center [306, 142] width 613 height 284
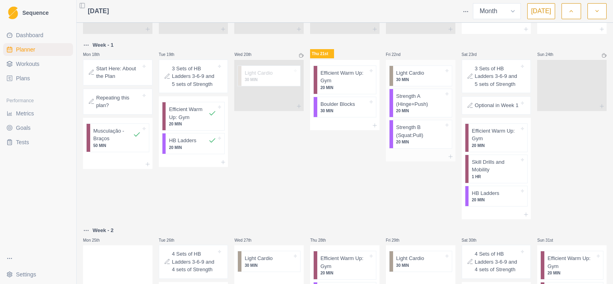
click at [411, 114] on p "20 MIN" at bounding box center [421, 111] width 48 height 6
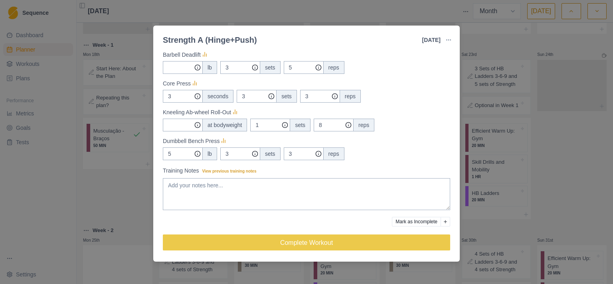
click at [534, 162] on div "Strength A (Hinge+Push) [DATE] Link To Goal View Workout Metrics Edit Original …" at bounding box center [306, 142] width 613 height 284
